Goal: Register for event/course

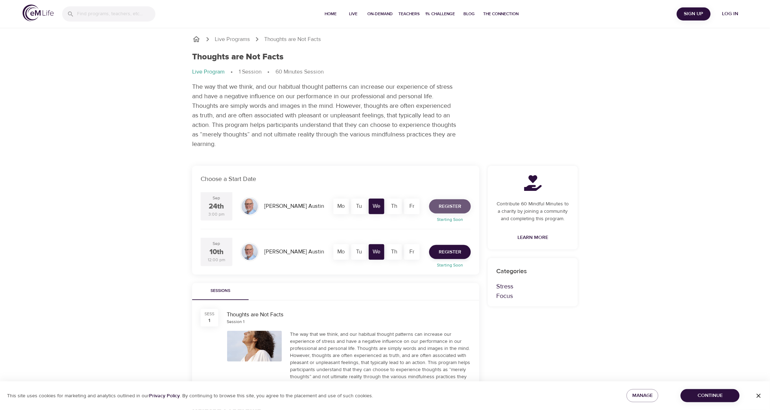
click at [454, 204] on span "Register" at bounding box center [450, 206] width 23 height 9
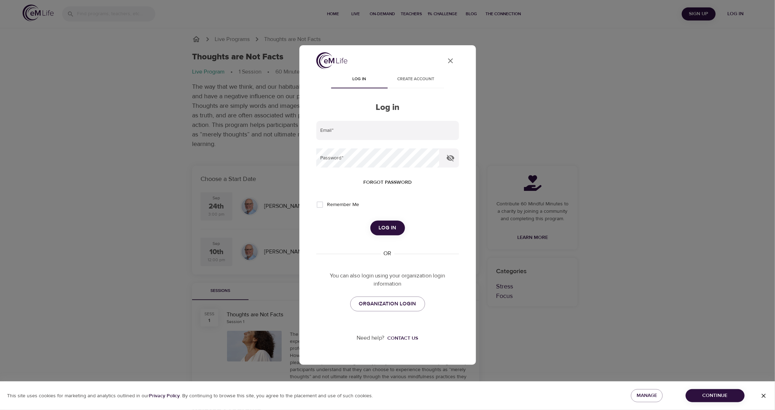
type input "[PERSON_NAME][EMAIL_ADDRESS][PERSON_NAME][DOMAIN_NAME]"
click at [325, 206] on input "Remember Me" at bounding box center [320, 204] width 15 height 15
checkbox input "true"
click at [392, 226] on span "Log in" at bounding box center [388, 227] width 18 height 9
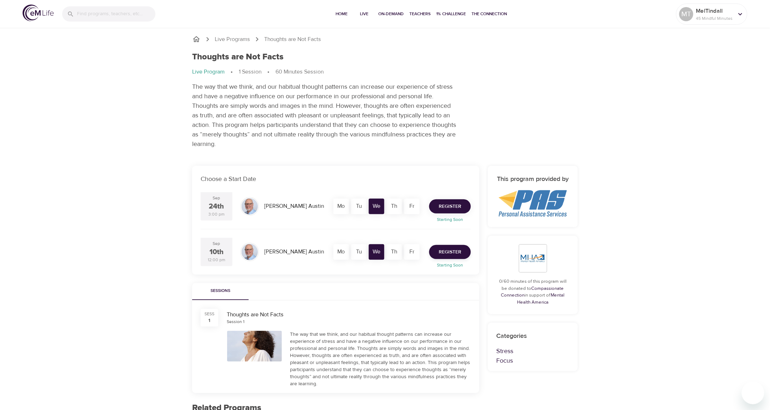
click at [459, 204] on span "Register" at bounding box center [450, 206] width 23 height 9
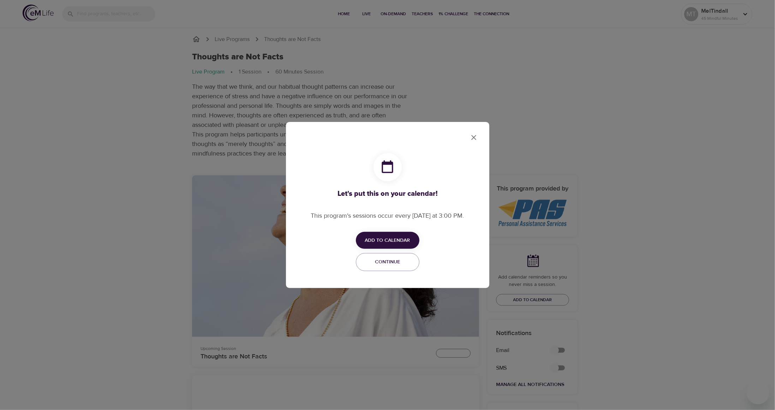
checkbox input "true"
click at [401, 236] on button "Add to Calendar" at bounding box center [388, 240] width 64 height 17
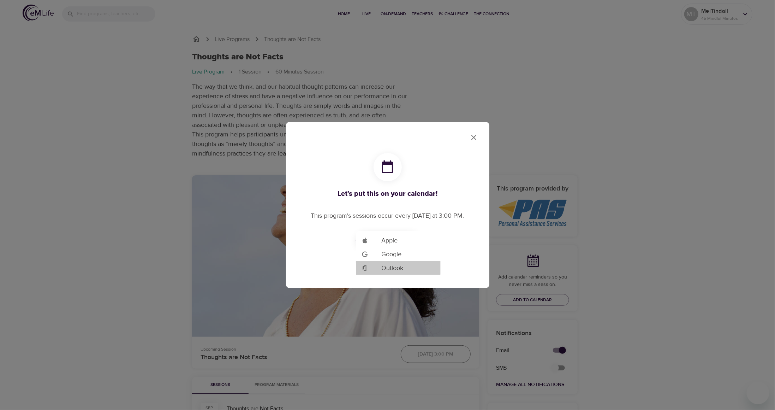
click at [408, 267] on li "Add to Google Calendar Outlook" at bounding box center [398, 268] width 85 height 14
click at [474, 138] on div at bounding box center [387, 205] width 775 height 410
click at [383, 265] on span "Continue" at bounding box center [388, 262] width 54 height 9
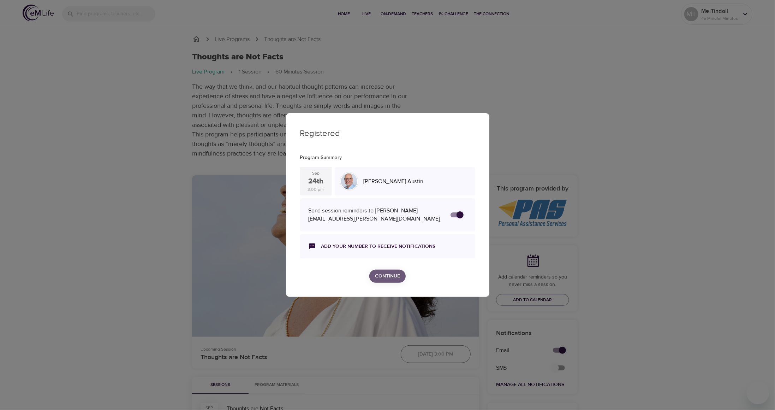
click at [389, 276] on span "Continue" at bounding box center [387, 276] width 25 height 9
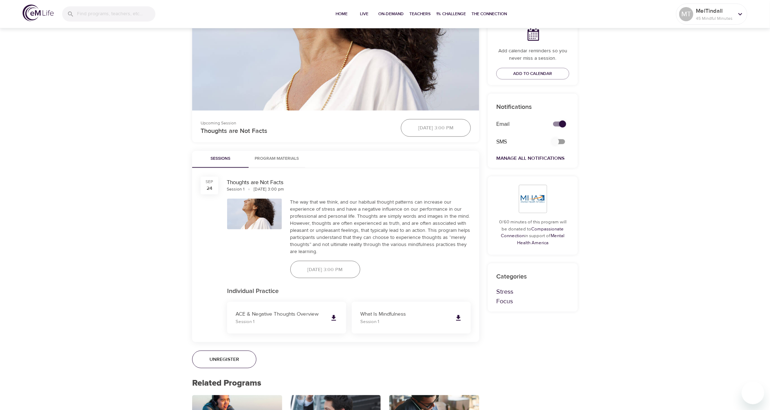
scroll to position [212, 0]
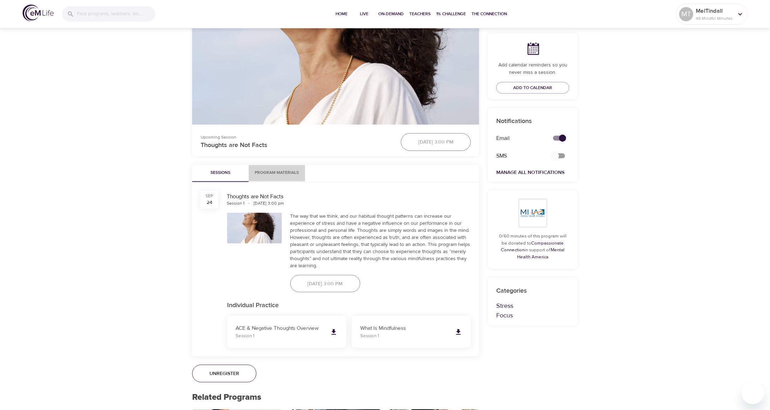
click at [297, 166] on button "Program Materials" at bounding box center [277, 173] width 57 height 17
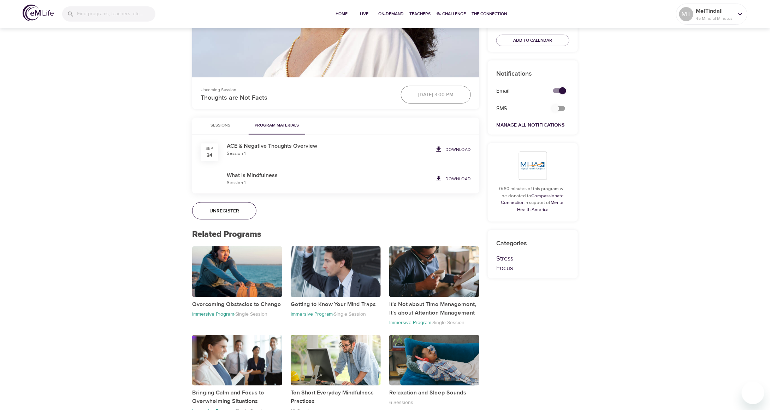
scroll to position [276, 0]
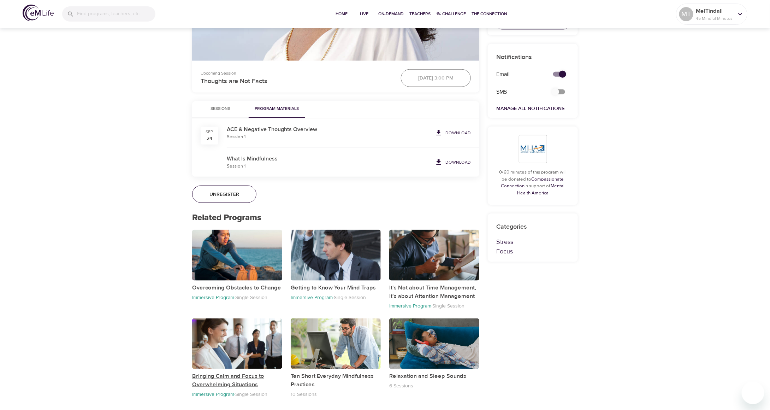
click at [256, 383] on p "Bringing Calm and Focus to Overwhelming Situations" at bounding box center [237, 380] width 90 height 17
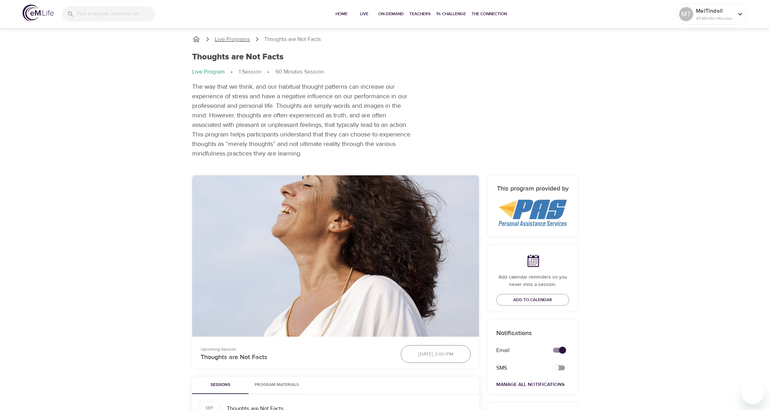
click at [226, 36] on p "Live Programs" at bounding box center [232, 39] width 35 height 8
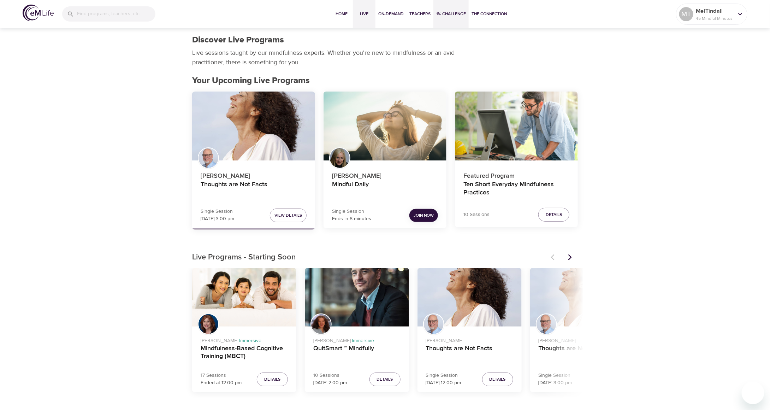
click at [448, 11] on span "1% Challenge" at bounding box center [451, 13] width 30 height 7
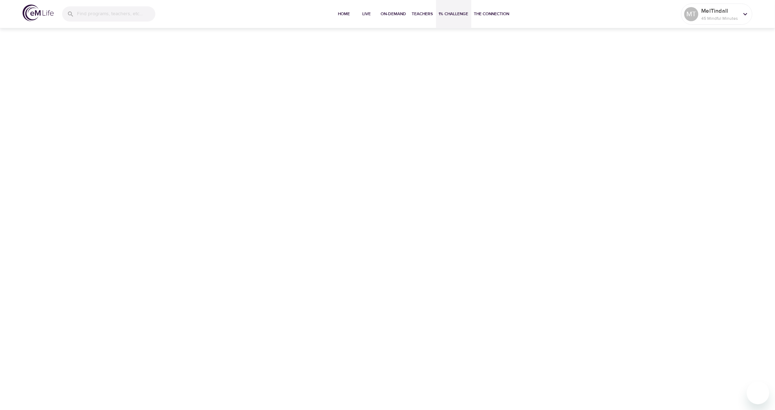
click at [454, 13] on span "1% Challenge" at bounding box center [454, 13] width 30 height 7
click at [482, 13] on span "The Connection" at bounding box center [491, 13] width 35 height 7
